Goal: Navigation & Orientation: Find specific page/section

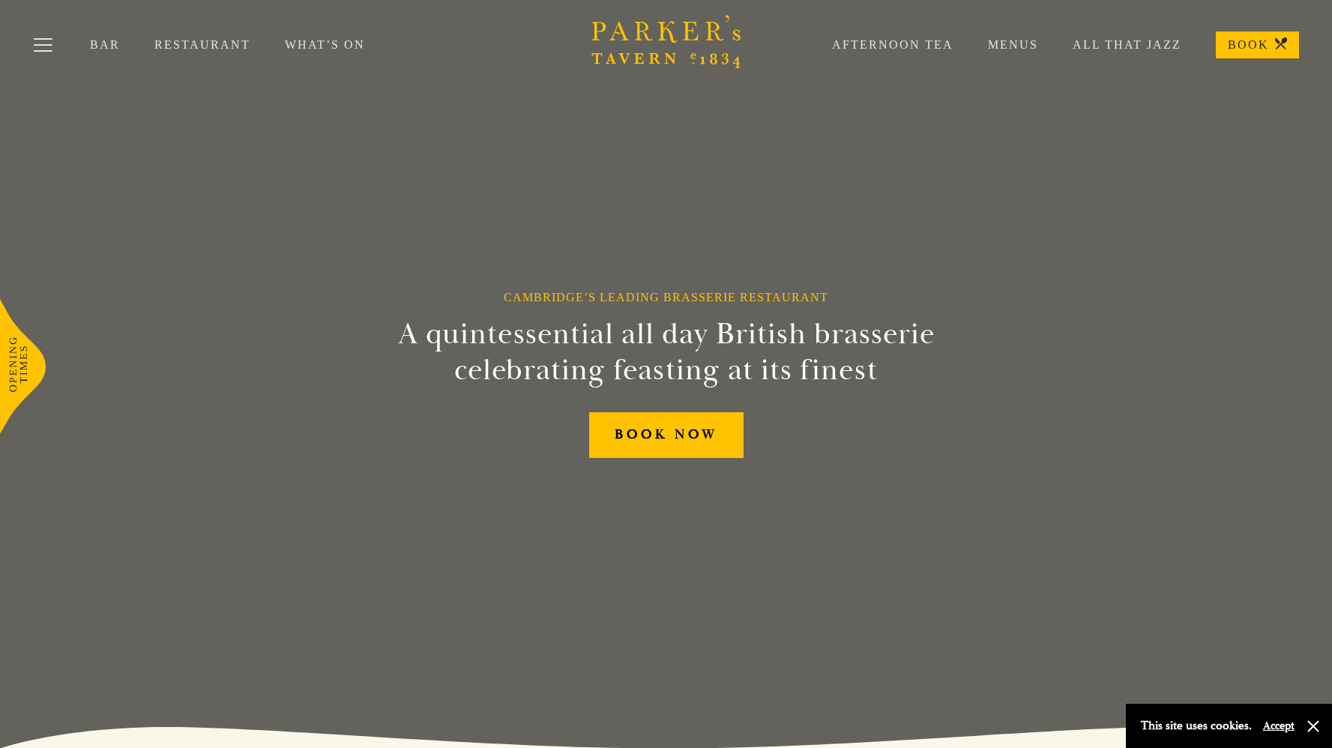
click at [852, 43] on link "Afternoon Tea" at bounding box center [875, 44] width 156 height 15
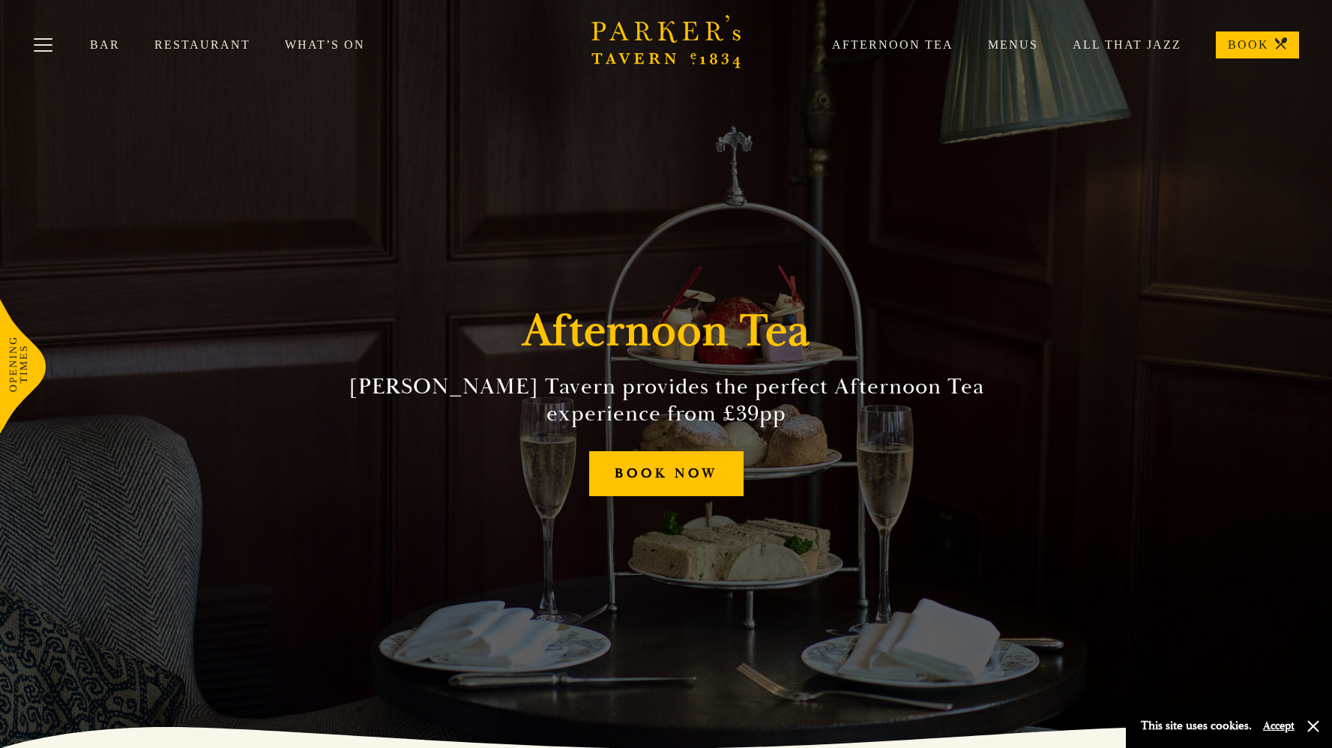
click at [234, 42] on link "Restaurant" at bounding box center [219, 44] width 130 height 15
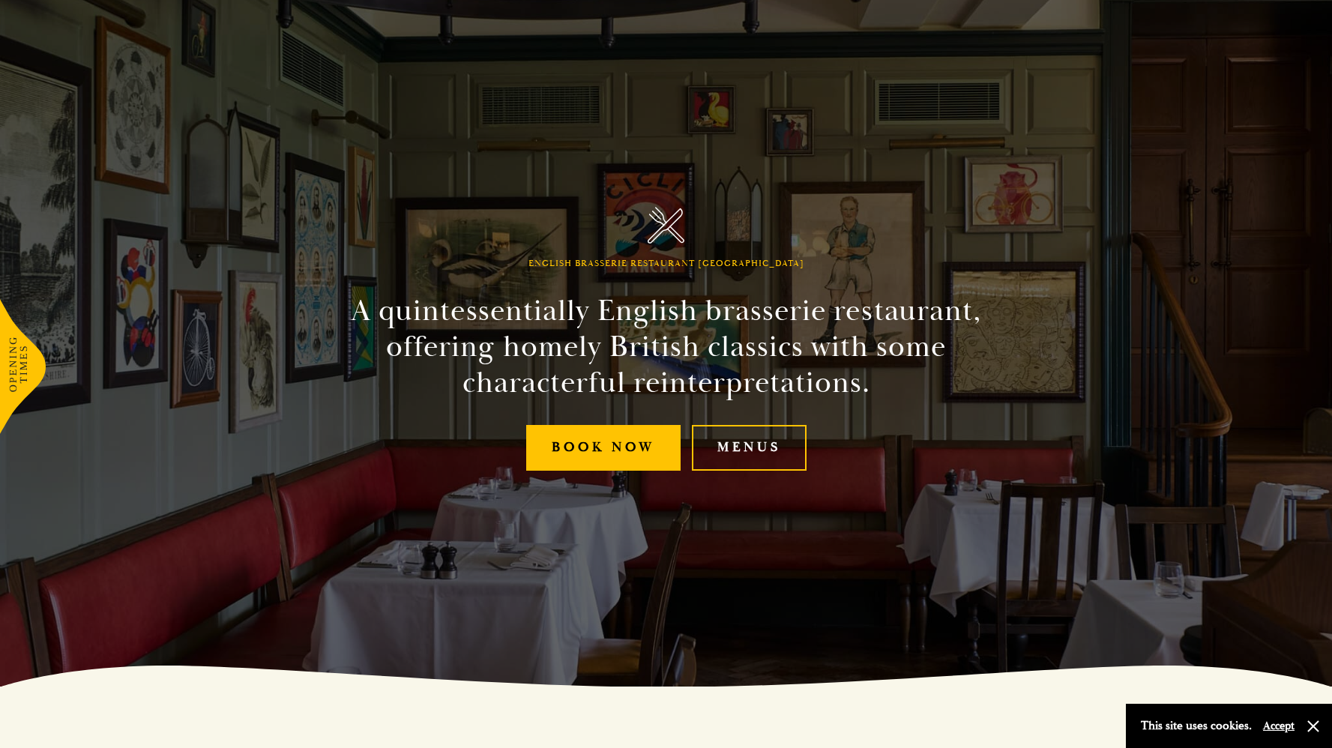
scroll to position [127, 0]
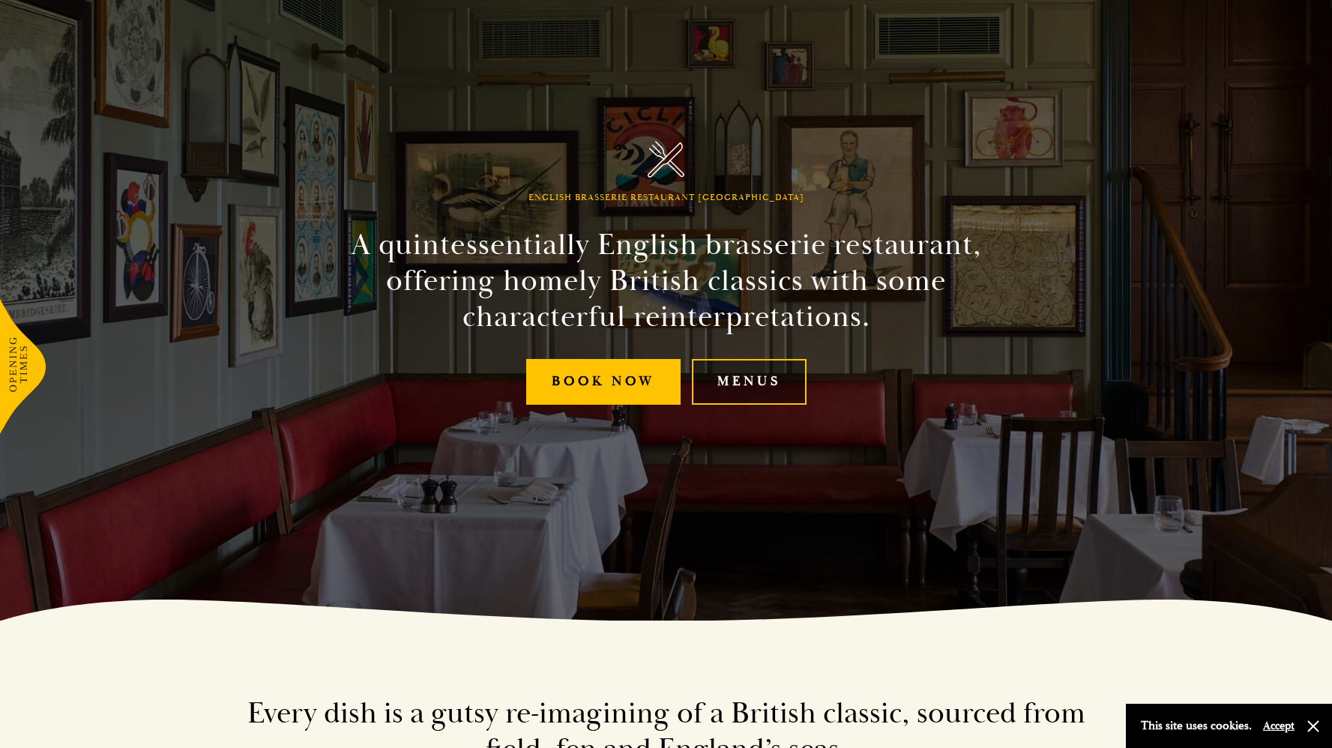
click at [732, 393] on link "Menus" at bounding box center [749, 382] width 115 height 46
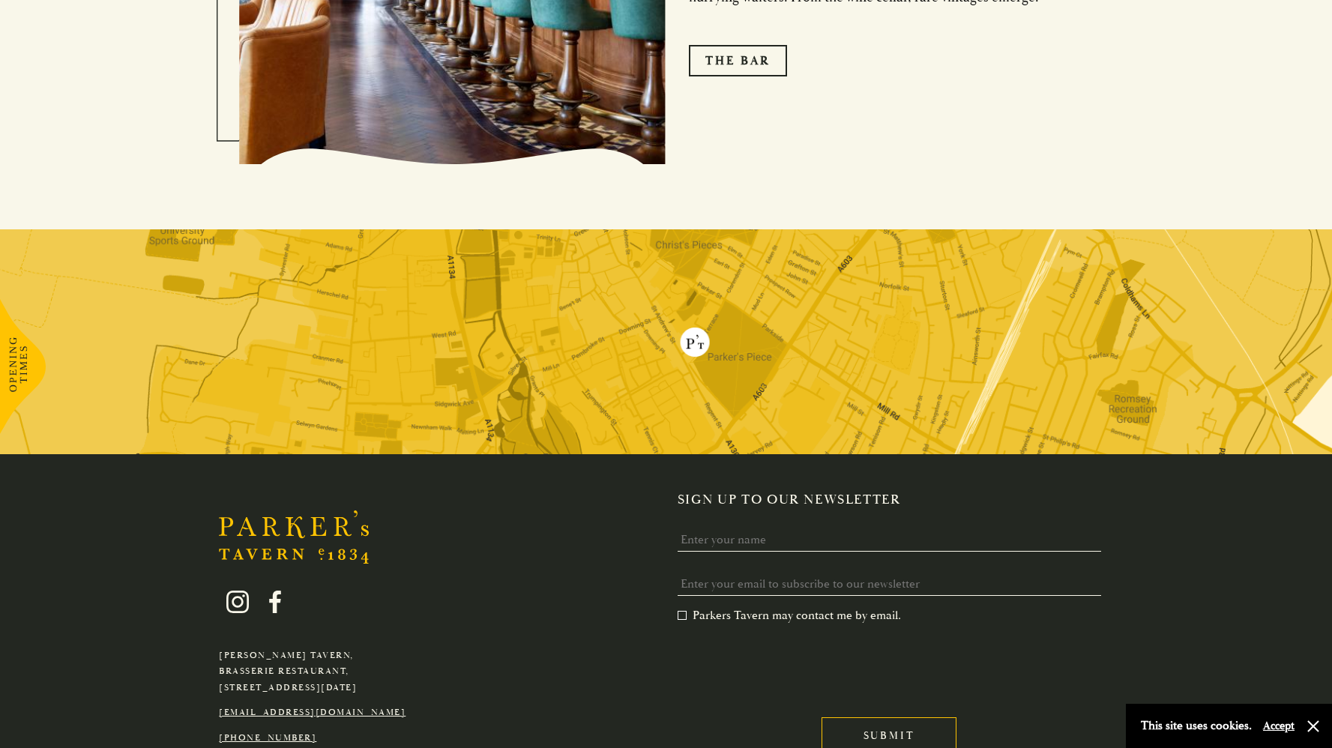
scroll to position [2924, 0]
